Goal: Communication & Community: Connect with others

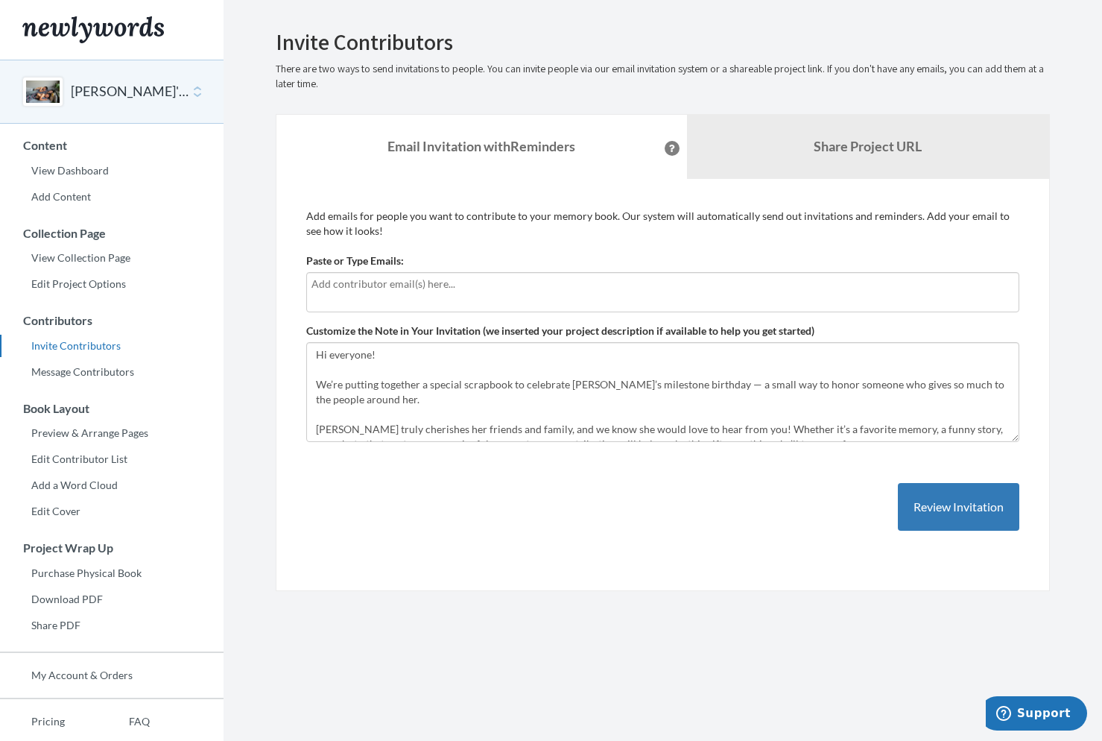
click at [514, 302] on div at bounding box center [662, 292] width 713 height 40
click at [110, 370] on link "Message Contributors" at bounding box center [112, 372] width 224 height 22
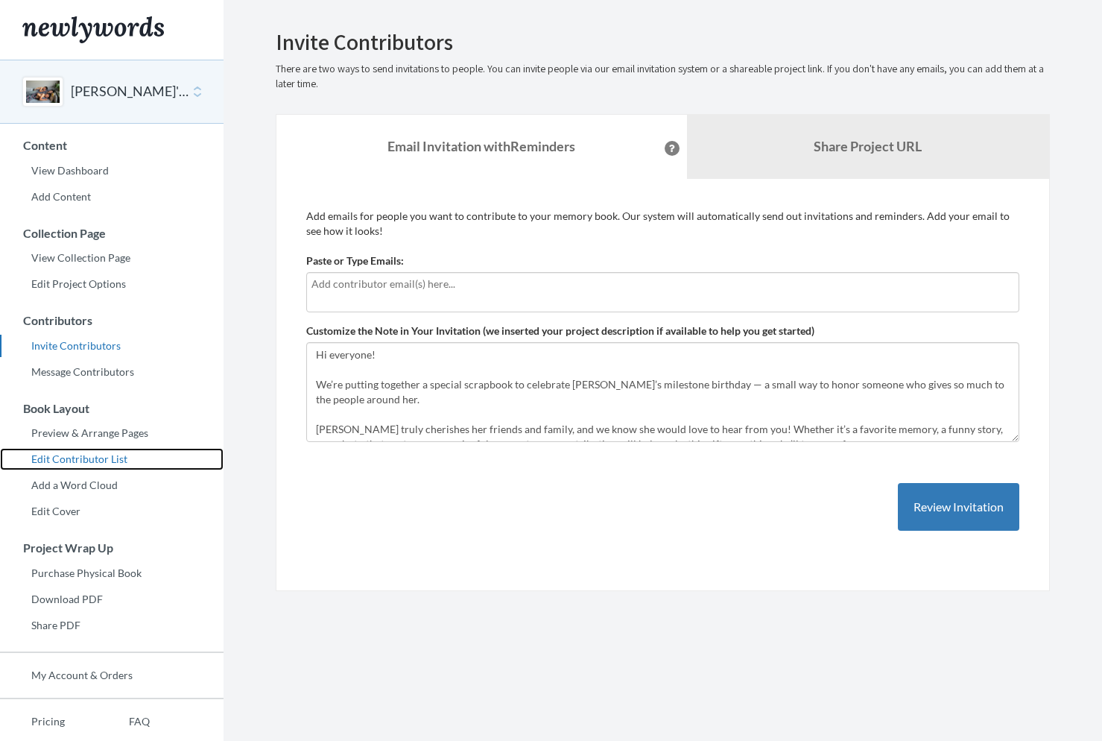
click at [92, 461] on link "Edit Contributor List" at bounding box center [112, 459] width 224 height 22
click at [386, 292] on div at bounding box center [662, 292] width 713 height 40
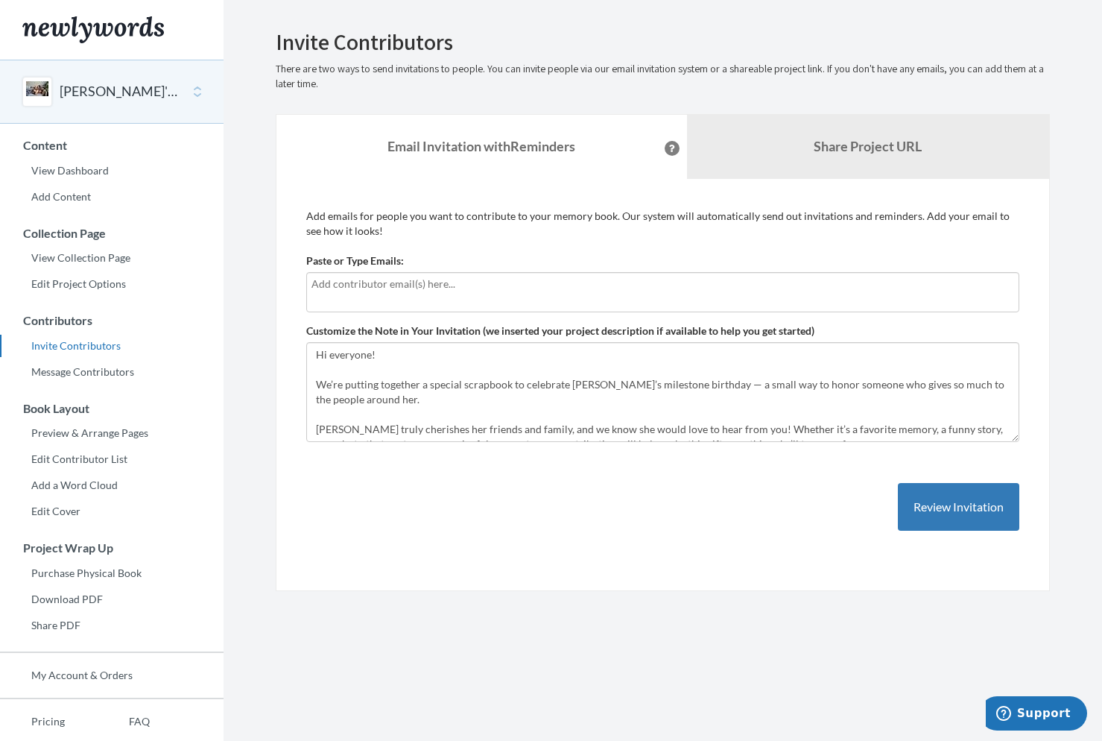
click at [382, 288] on input "text" at bounding box center [663, 284] width 703 height 16
click at [347, 291] on input "text" at bounding box center [663, 284] width 703 height 16
type input "dalenchow@gmail.com"
click at [944, 509] on button "Review Invitation" at bounding box center [958, 507] width 121 height 48
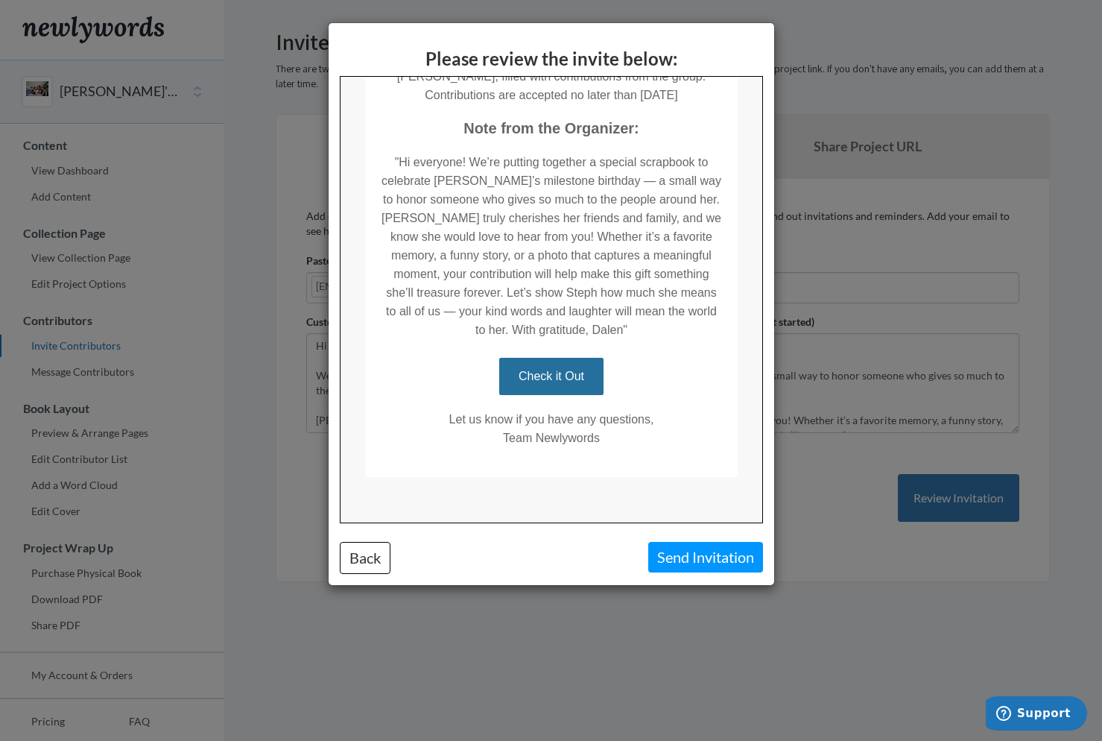
scroll to position [239, 0]
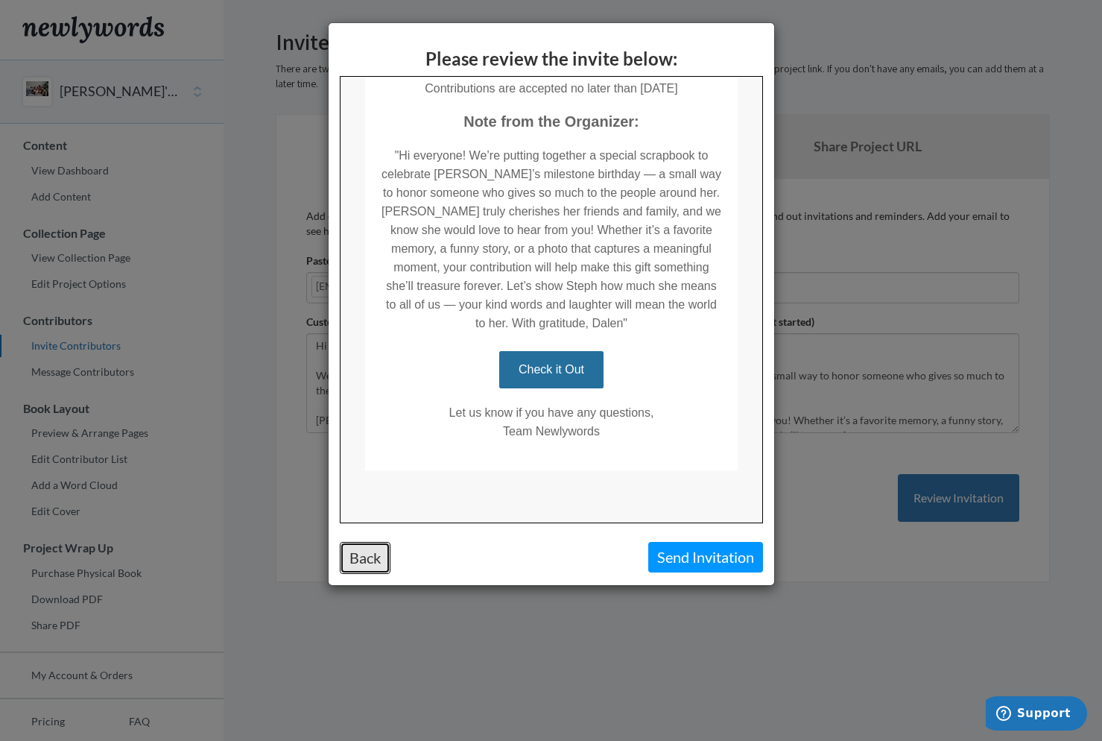
click at [378, 552] on button "Back" at bounding box center [365, 558] width 51 height 32
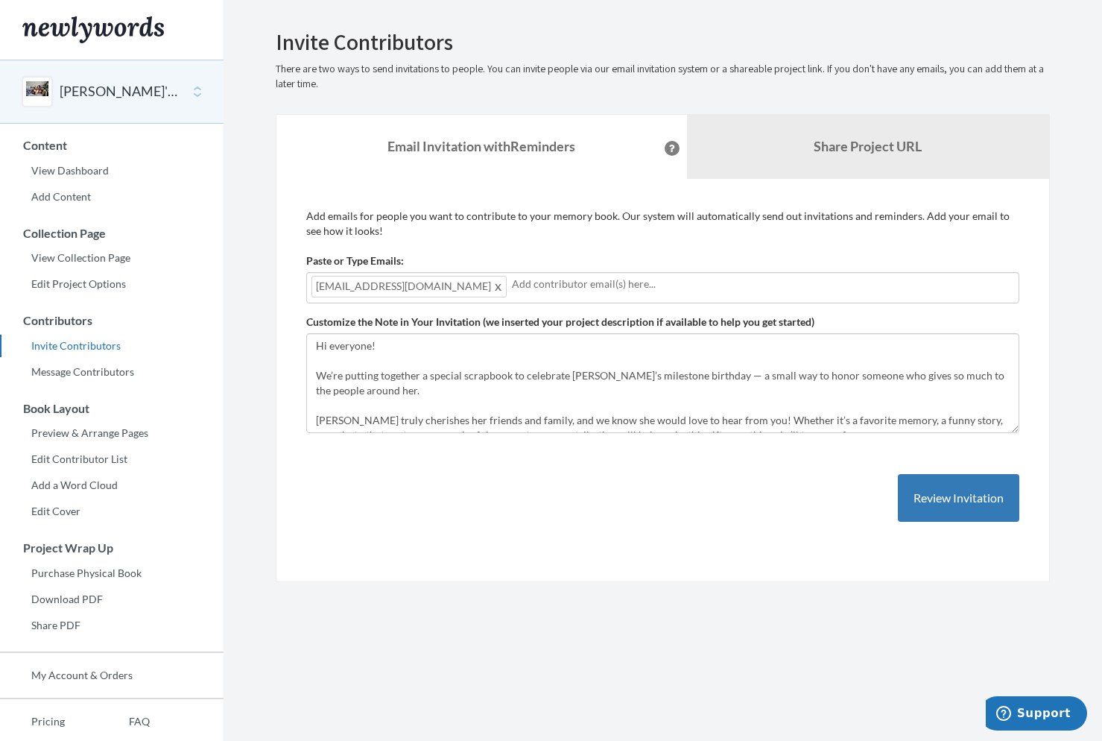
scroll to position [0, 0]
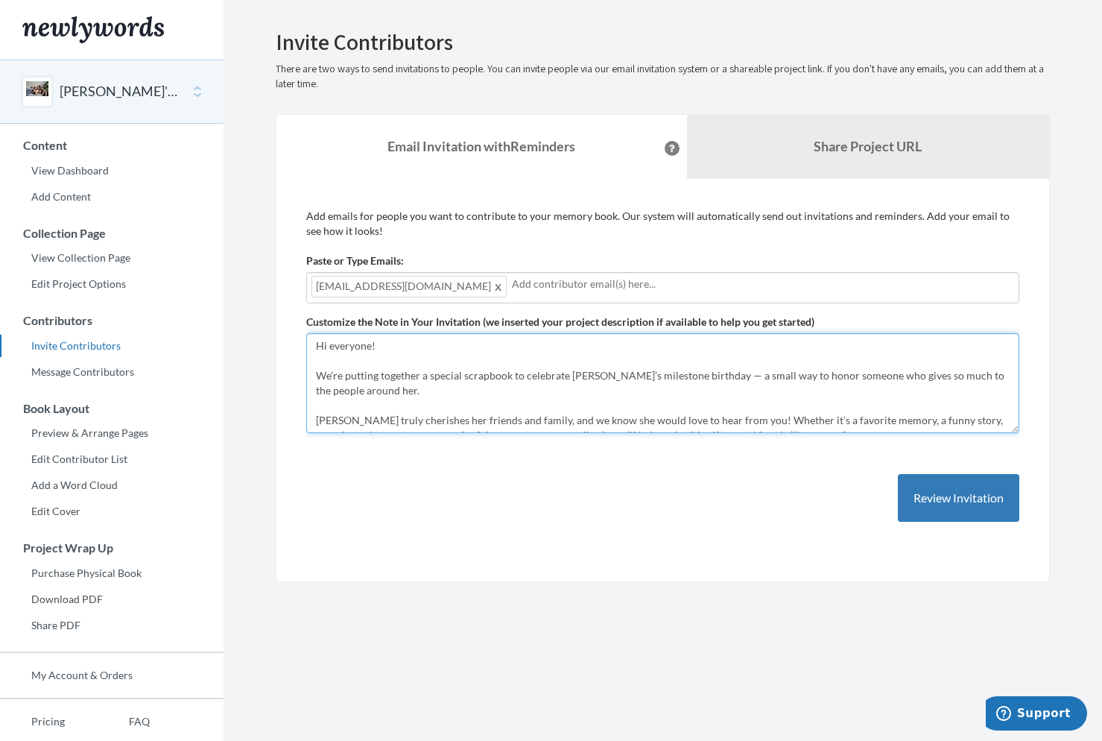
click at [429, 361] on textarea "Hi everyone! We’re putting together a special scrapbook to celebrate [PERSON_NA…" at bounding box center [662, 383] width 713 height 100
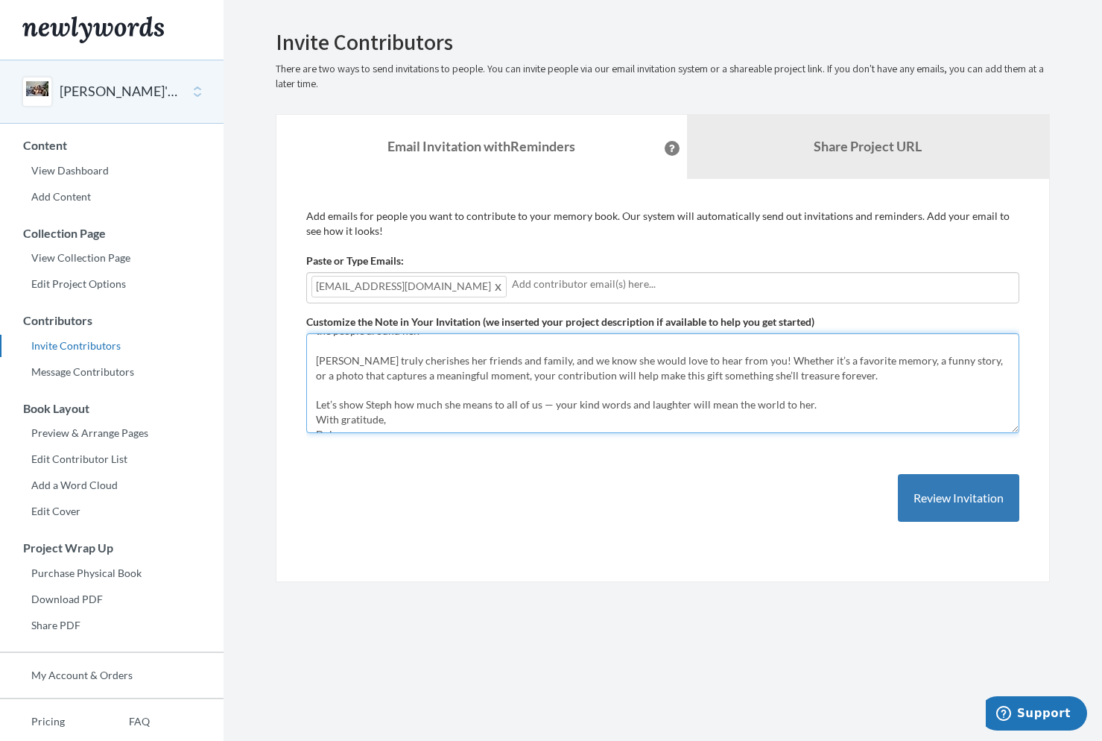
scroll to position [75, 0]
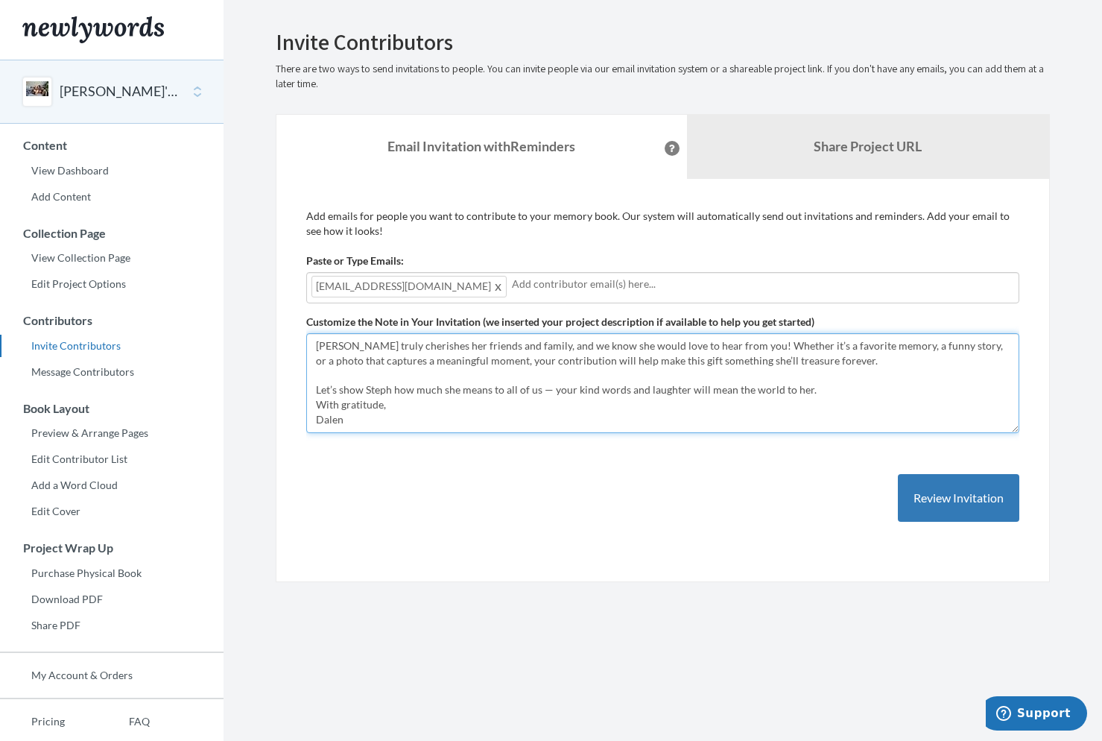
type textarea "Hi everyone! We’re putting together a special scrapbook to celebrate [PERSON_NA…"
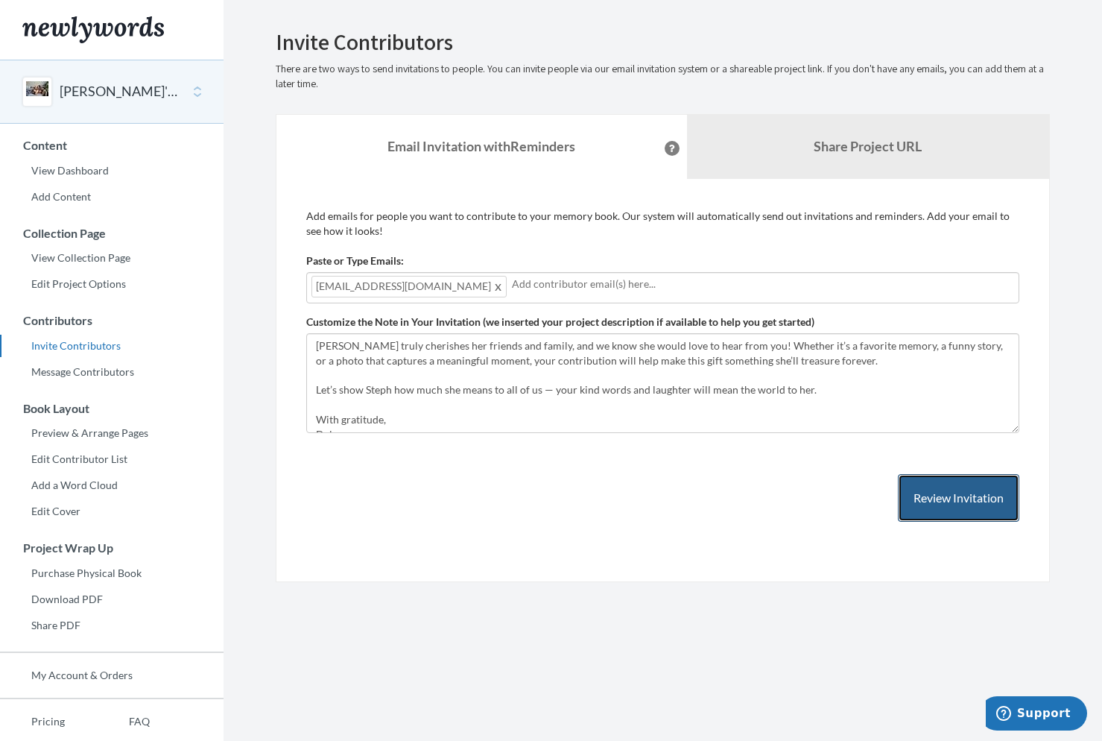
click at [976, 502] on button "Review Invitation" at bounding box center [958, 498] width 121 height 48
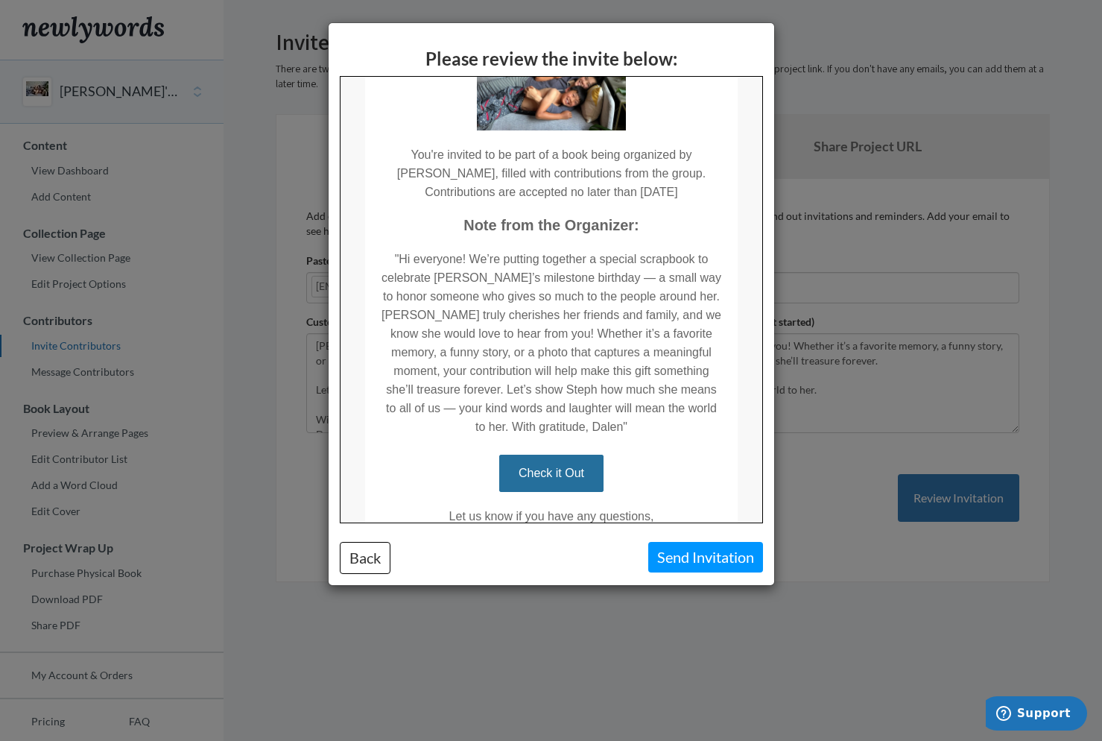
scroll to position [138, 0]
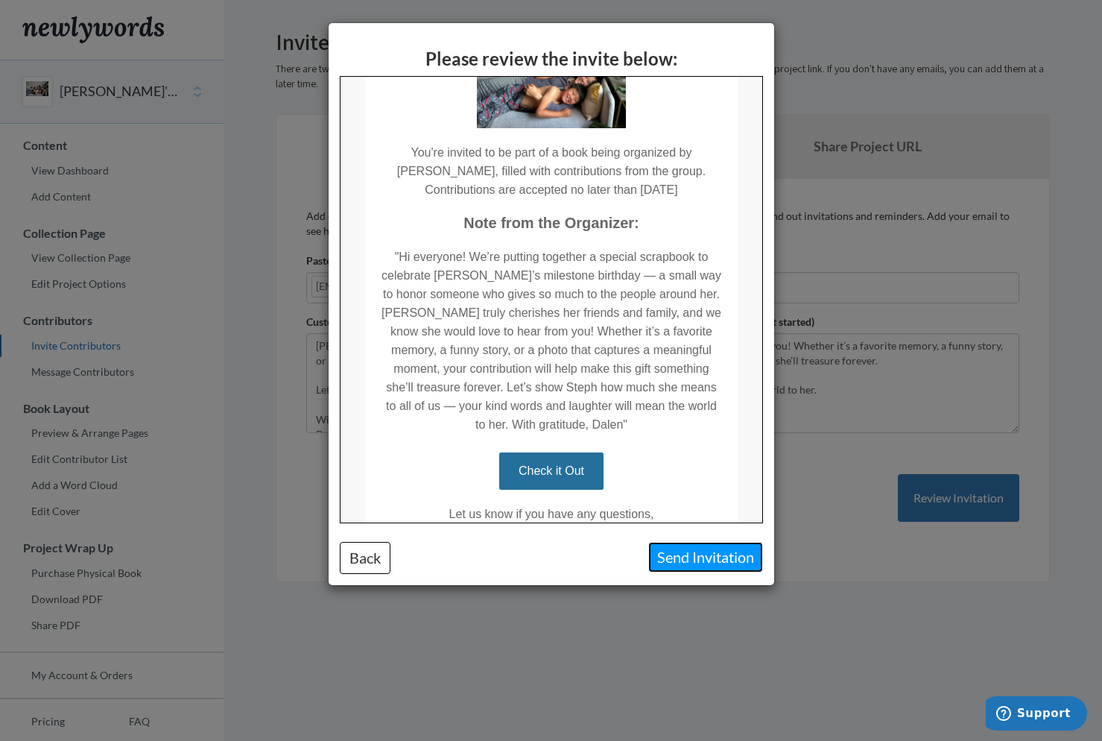
click at [698, 555] on button "Send Invitation" at bounding box center [705, 557] width 115 height 31
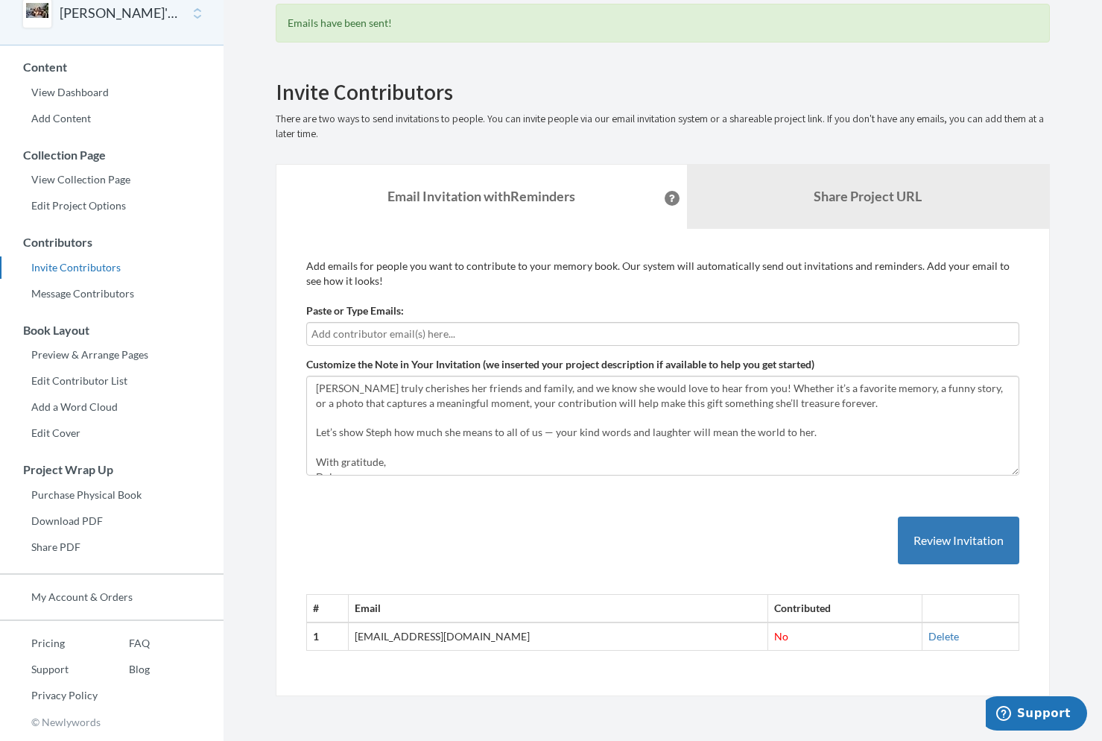
scroll to position [75, 0]
